Goal: Navigation & Orientation: Find specific page/section

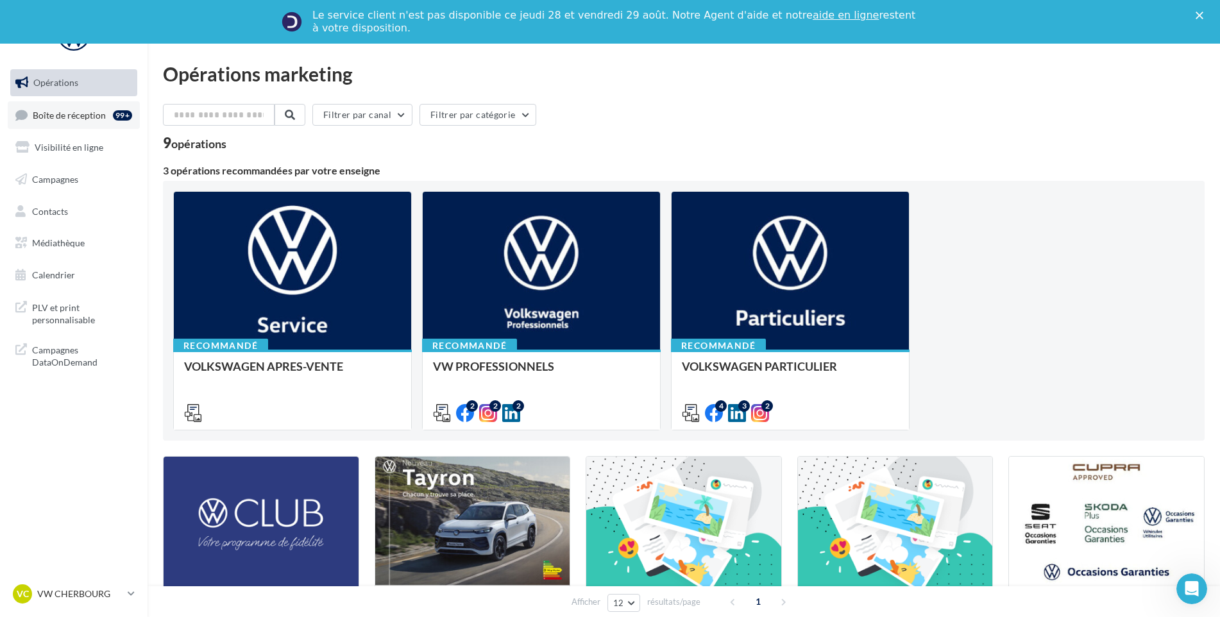
click at [74, 117] on span "Boîte de réception" at bounding box center [69, 114] width 73 height 11
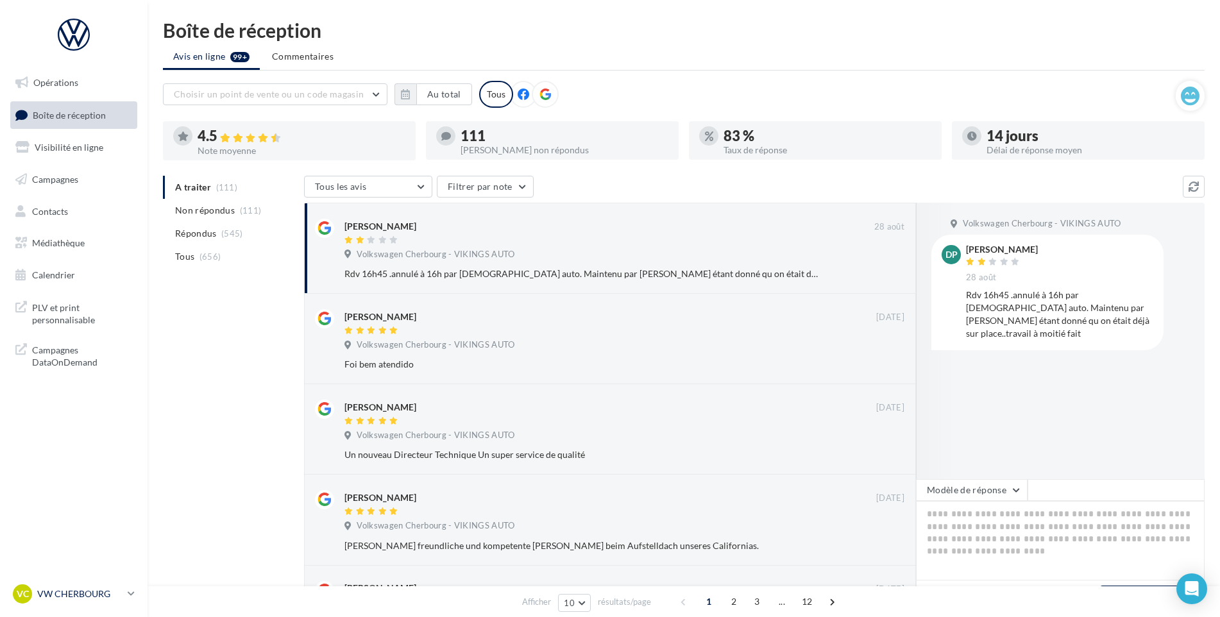
click at [97, 587] on p "VW CHERBOURG" at bounding box center [79, 593] width 85 height 13
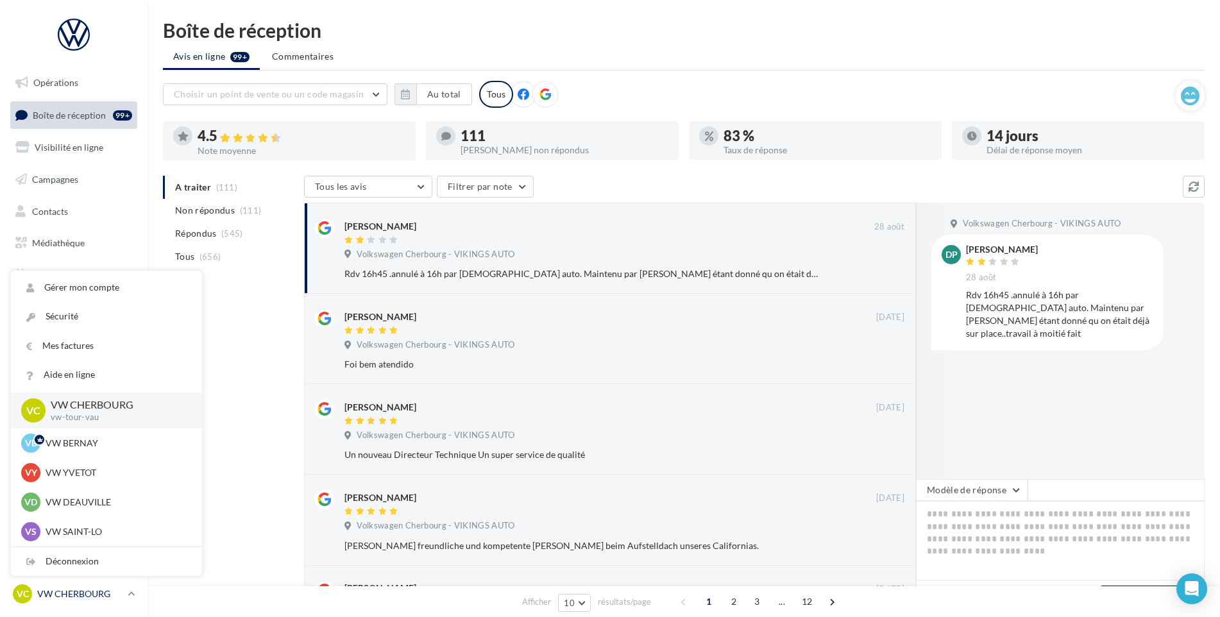
click at [97, 587] on p "VW CHERBOURG" at bounding box center [79, 593] width 85 height 13
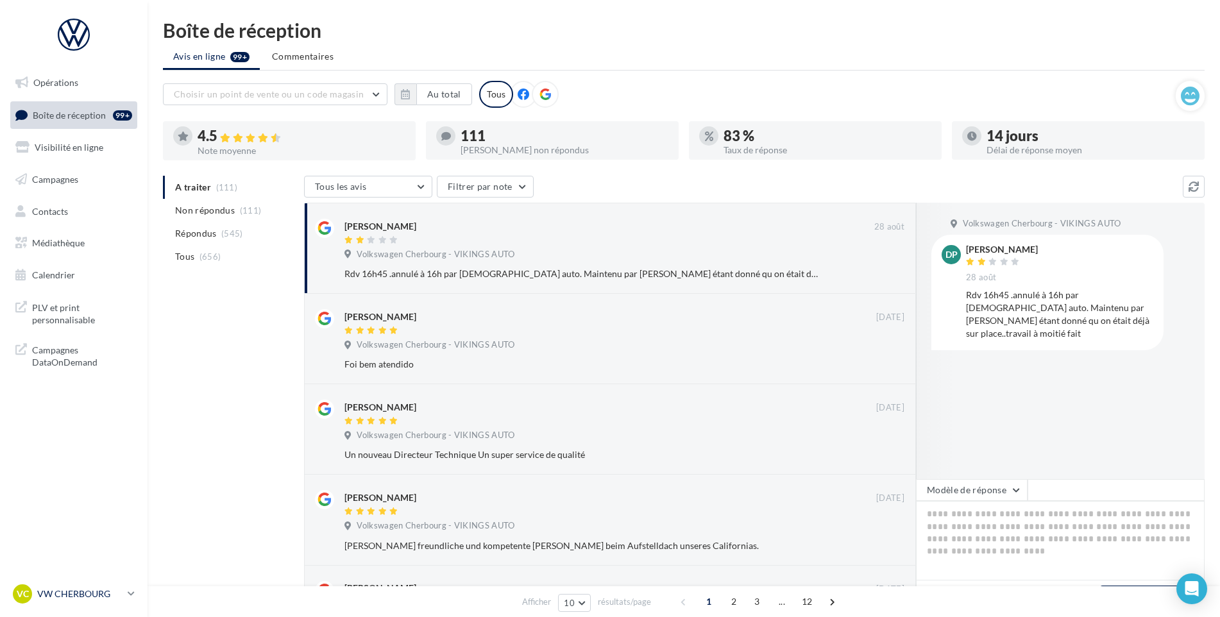
click at [97, 587] on p "VW CHERBOURG" at bounding box center [79, 593] width 85 height 13
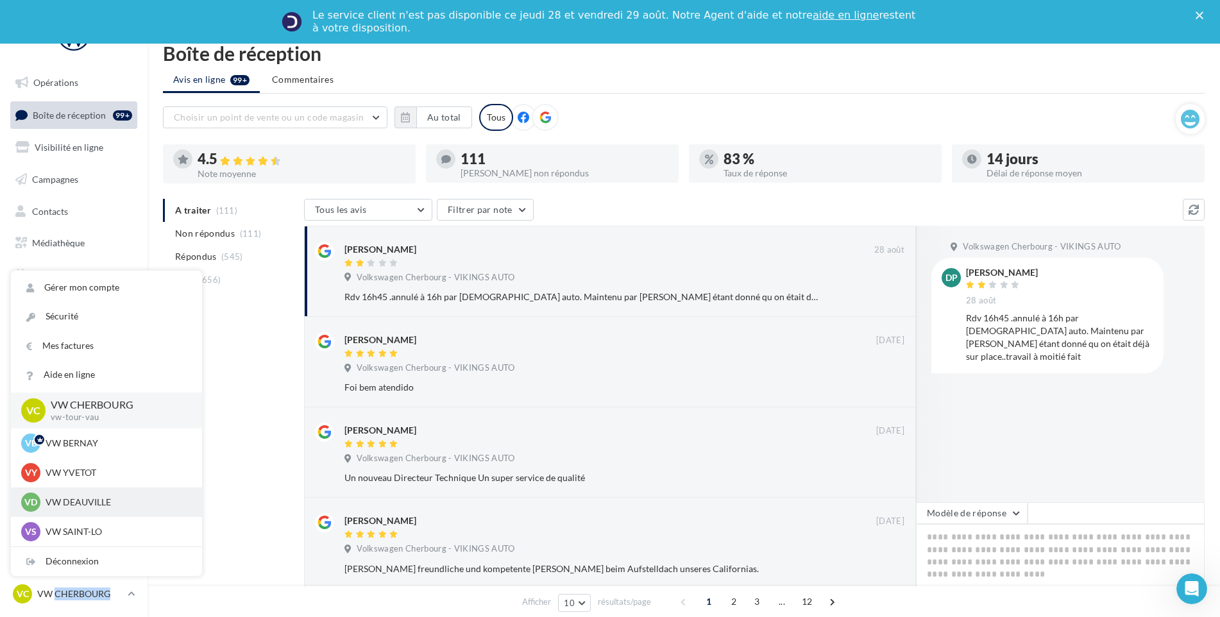
drag, startPoint x: 97, startPoint y: 587, endPoint x: 92, endPoint y: 501, distance: 86.8
click at [92, 501] on p "VW DEAUVILLE" at bounding box center [116, 502] width 141 height 13
